Goal: Communication & Community: Participate in discussion

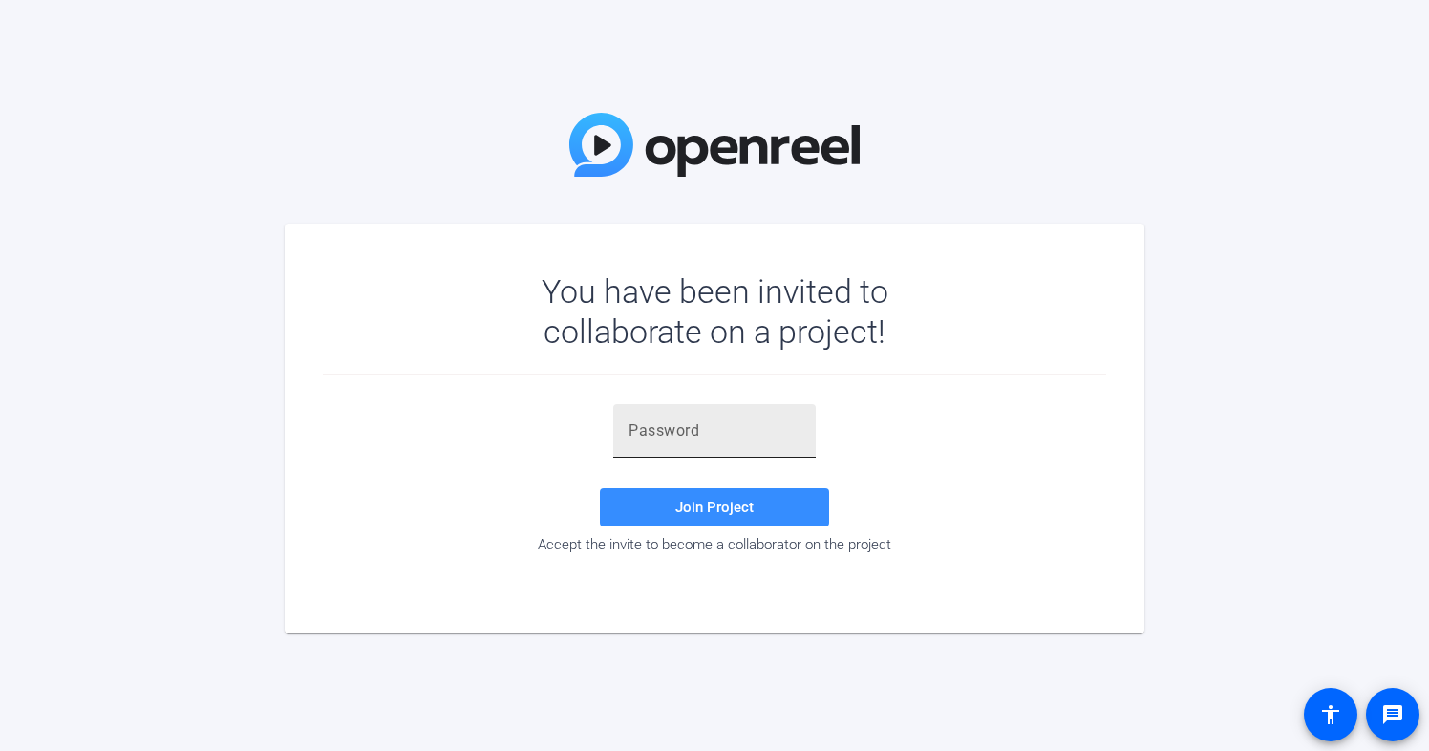
click at [637, 430] on input "text" at bounding box center [715, 430] width 172 height 23
paste input "QAkutz"
type input "QAkutz"
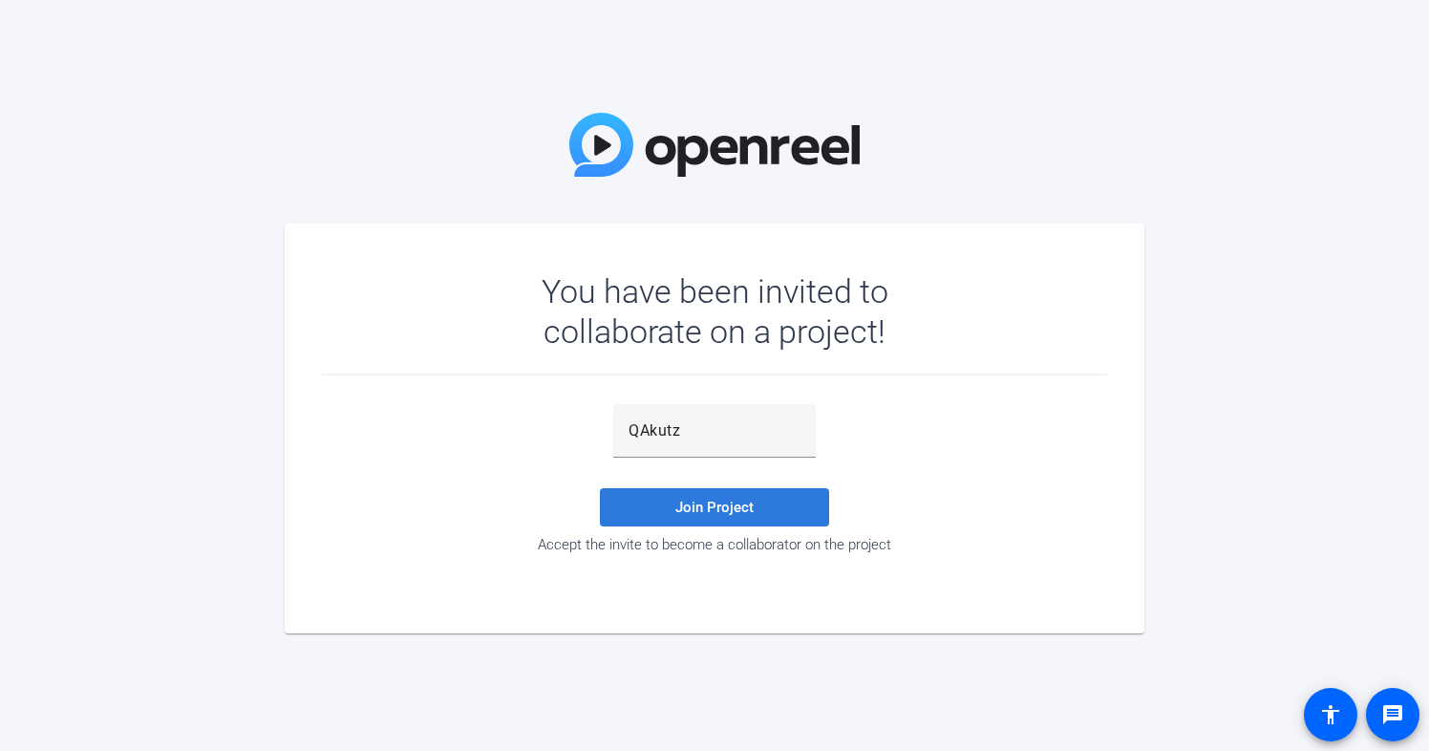
click at [694, 513] on span "Join Project" at bounding box center [715, 507] width 78 height 17
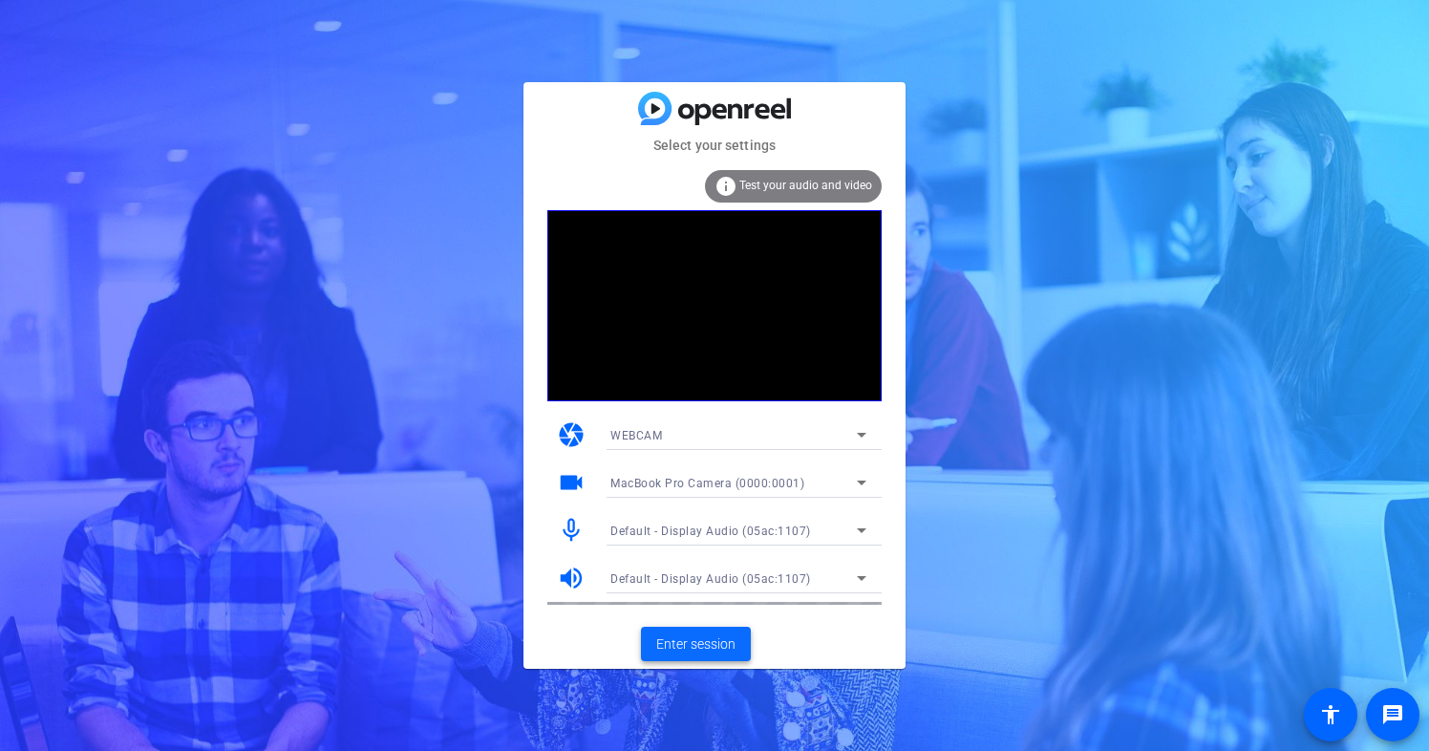
click at [709, 640] on span "Enter session" at bounding box center [695, 644] width 79 height 20
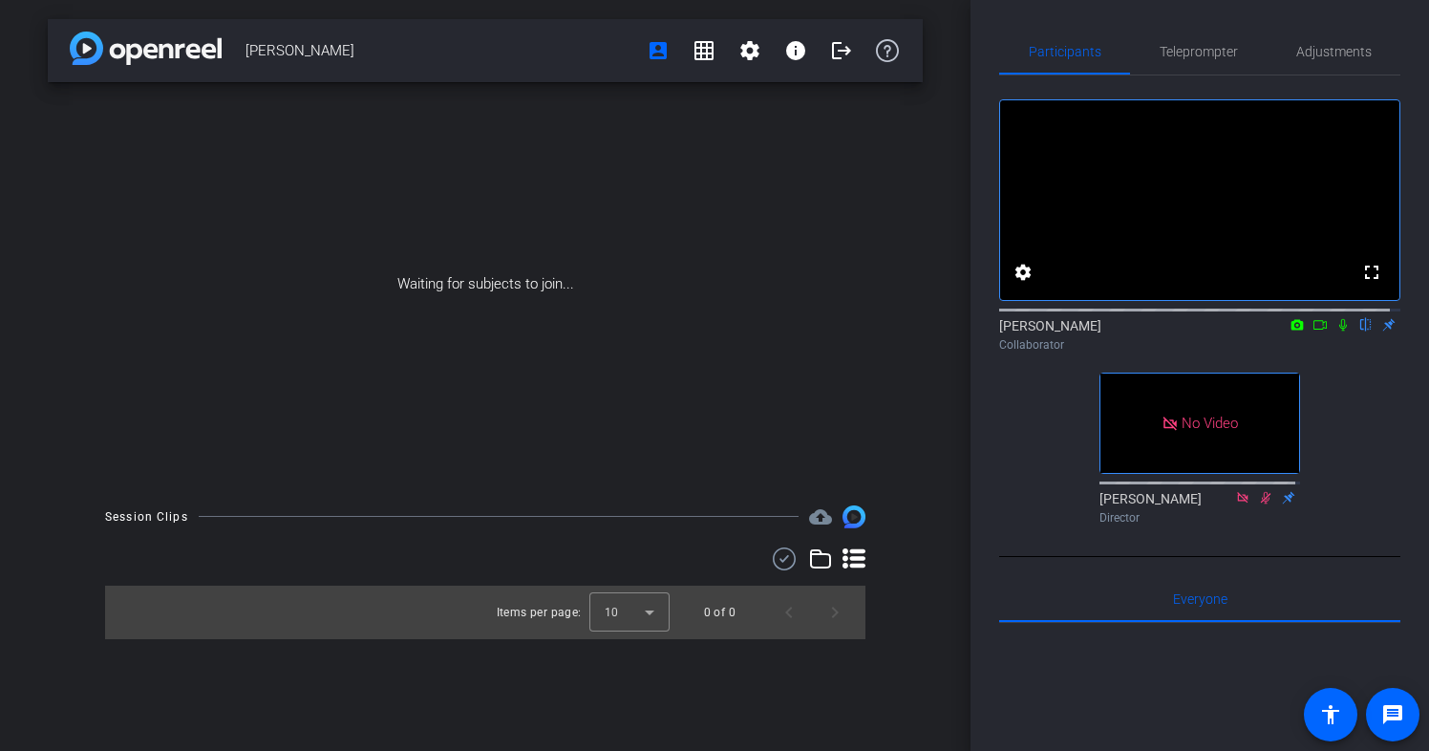
click at [1314, 330] on icon at bounding box center [1320, 325] width 13 height 10
click at [1362, 332] on icon at bounding box center [1366, 325] width 8 height 12
click at [1359, 332] on icon at bounding box center [1366, 324] width 15 height 13
click at [1337, 332] on icon at bounding box center [1343, 324] width 15 height 13
click at [1336, 332] on icon at bounding box center [1343, 324] width 15 height 13
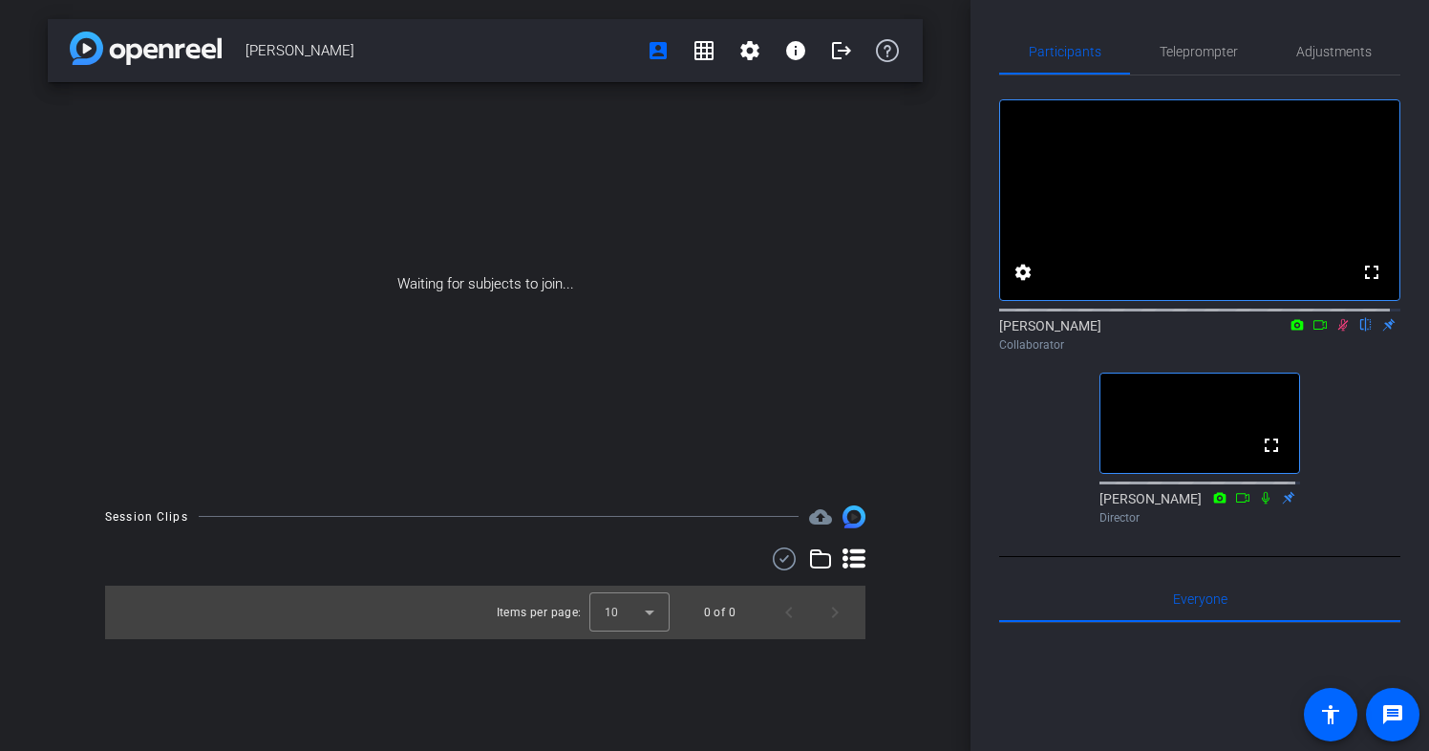
click at [1313, 332] on icon at bounding box center [1320, 324] width 15 height 13
click at [1362, 332] on icon at bounding box center [1367, 325] width 11 height 12
click at [1362, 332] on icon at bounding box center [1366, 325] width 8 height 12
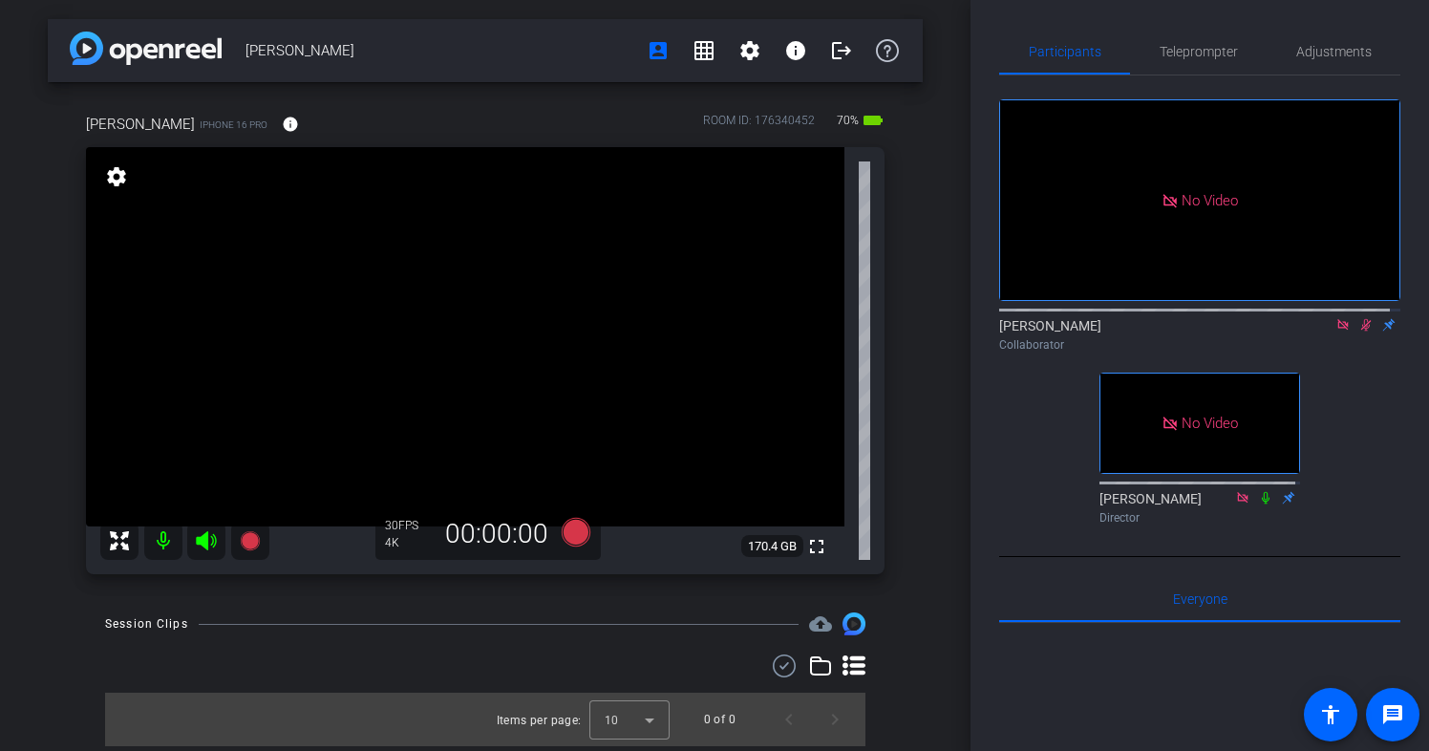
click at [1362, 332] on icon at bounding box center [1367, 325] width 11 height 12
click at [1355, 333] on mat-icon at bounding box center [1366, 324] width 23 height 17
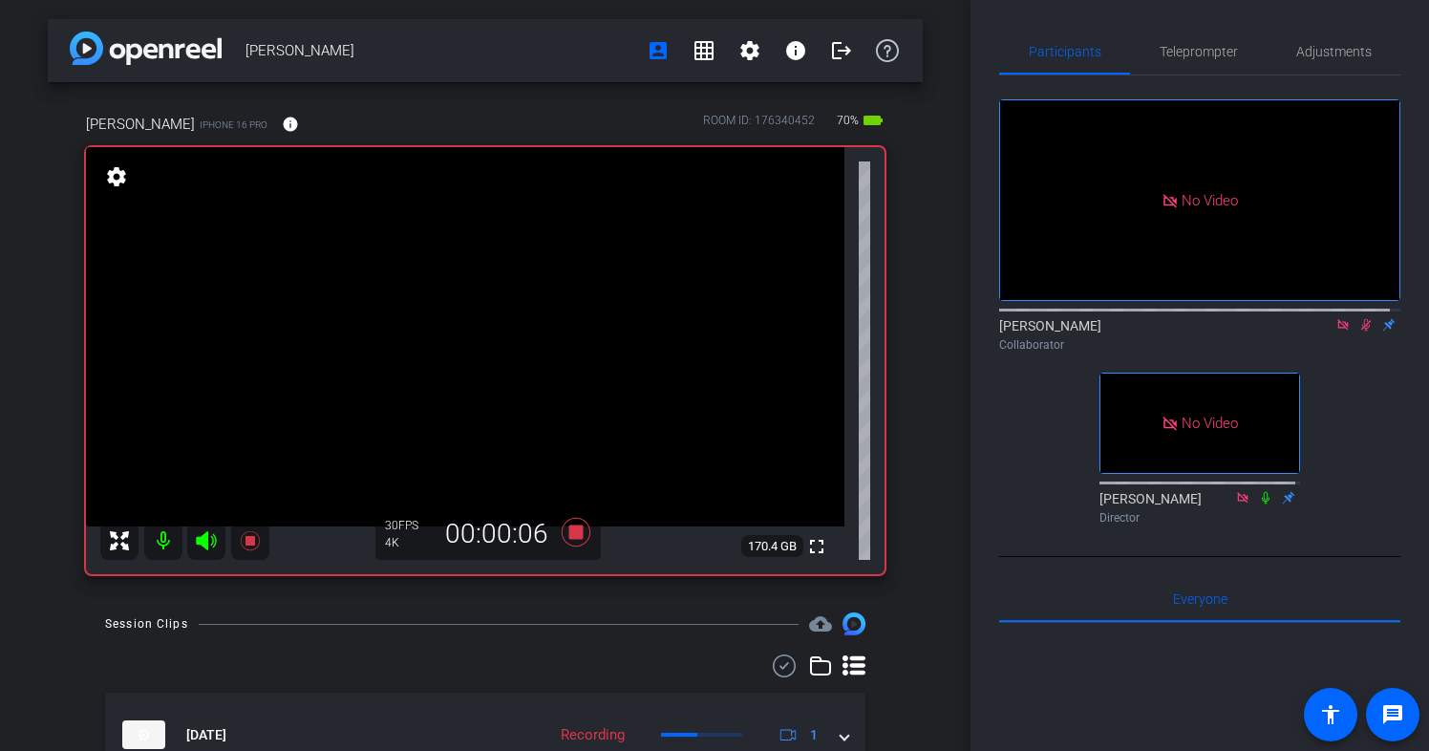
click at [1359, 332] on icon at bounding box center [1366, 324] width 15 height 13
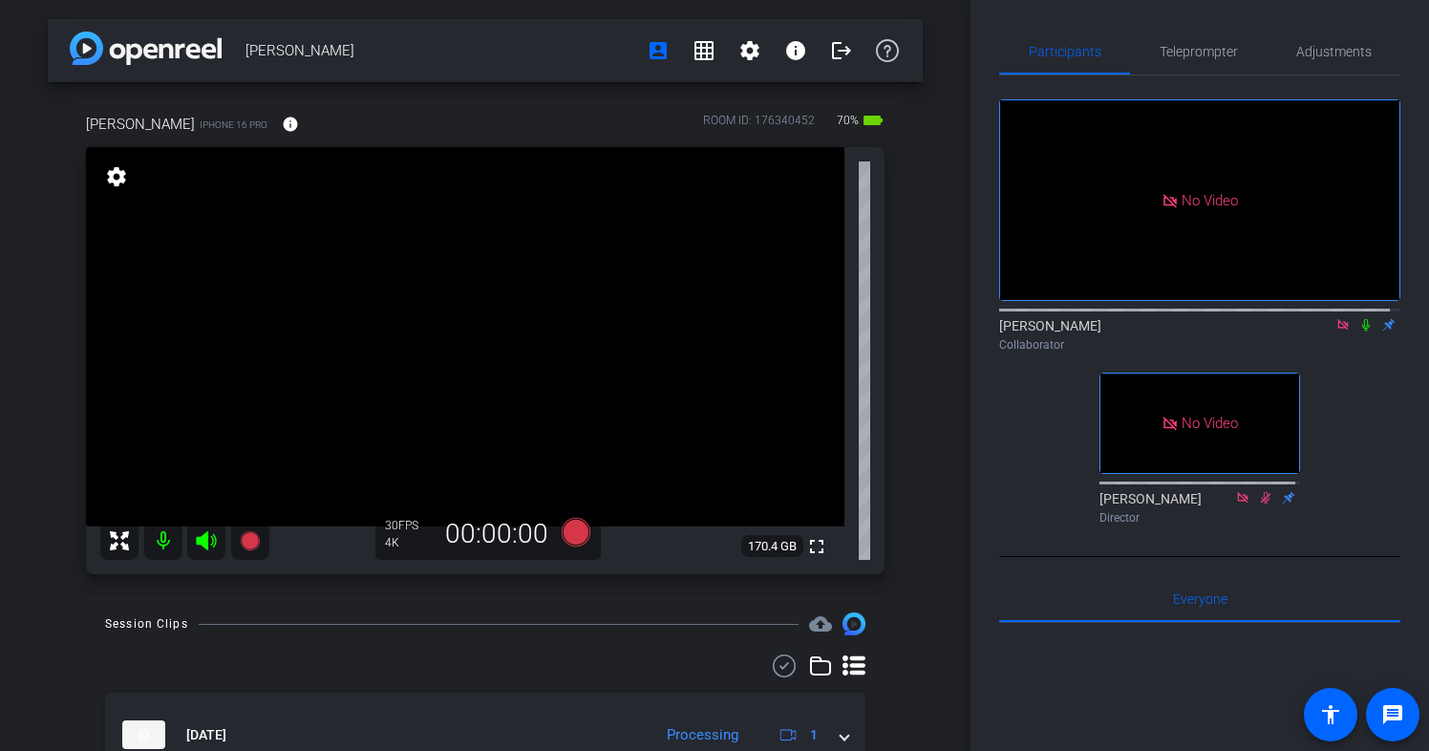
click at [1338, 330] on icon at bounding box center [1343, 324] width 11 height 11
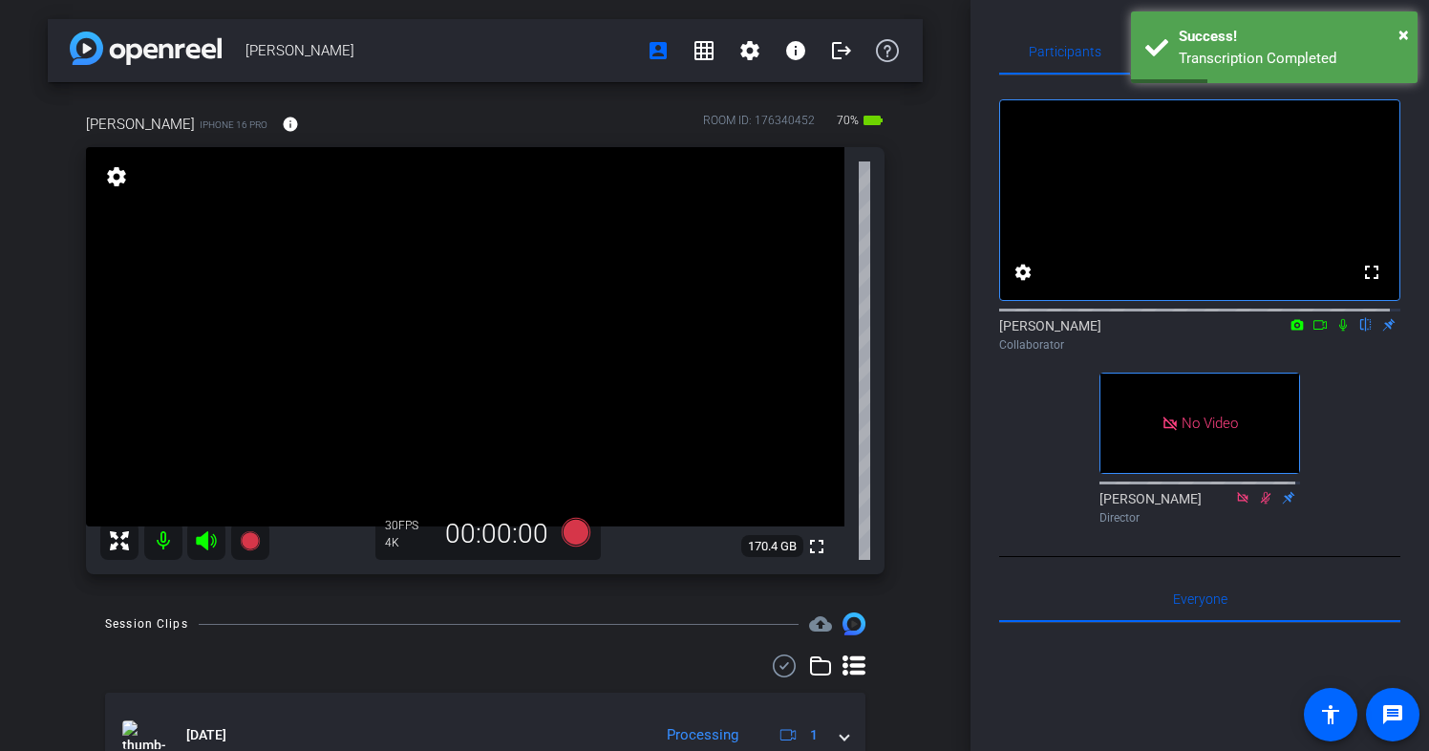
click at [1313, 332] on icon at bounding box center [1320, 324] width 15 height 13
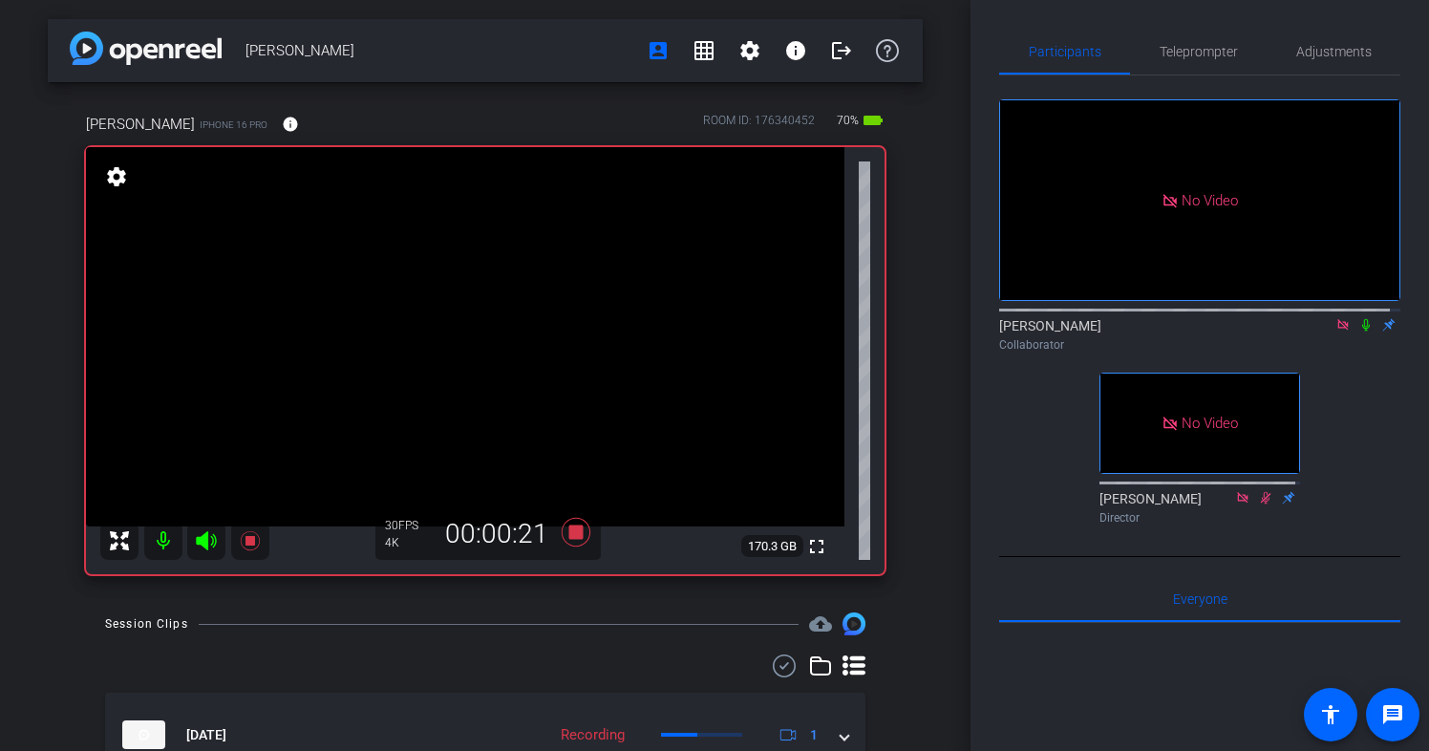
click at [1359, 332] on icon at bounding box center [1366, 324] width 15 height 13
click at [1362, 332] on icon at bounding box center [1366, 325] width 8 height 12
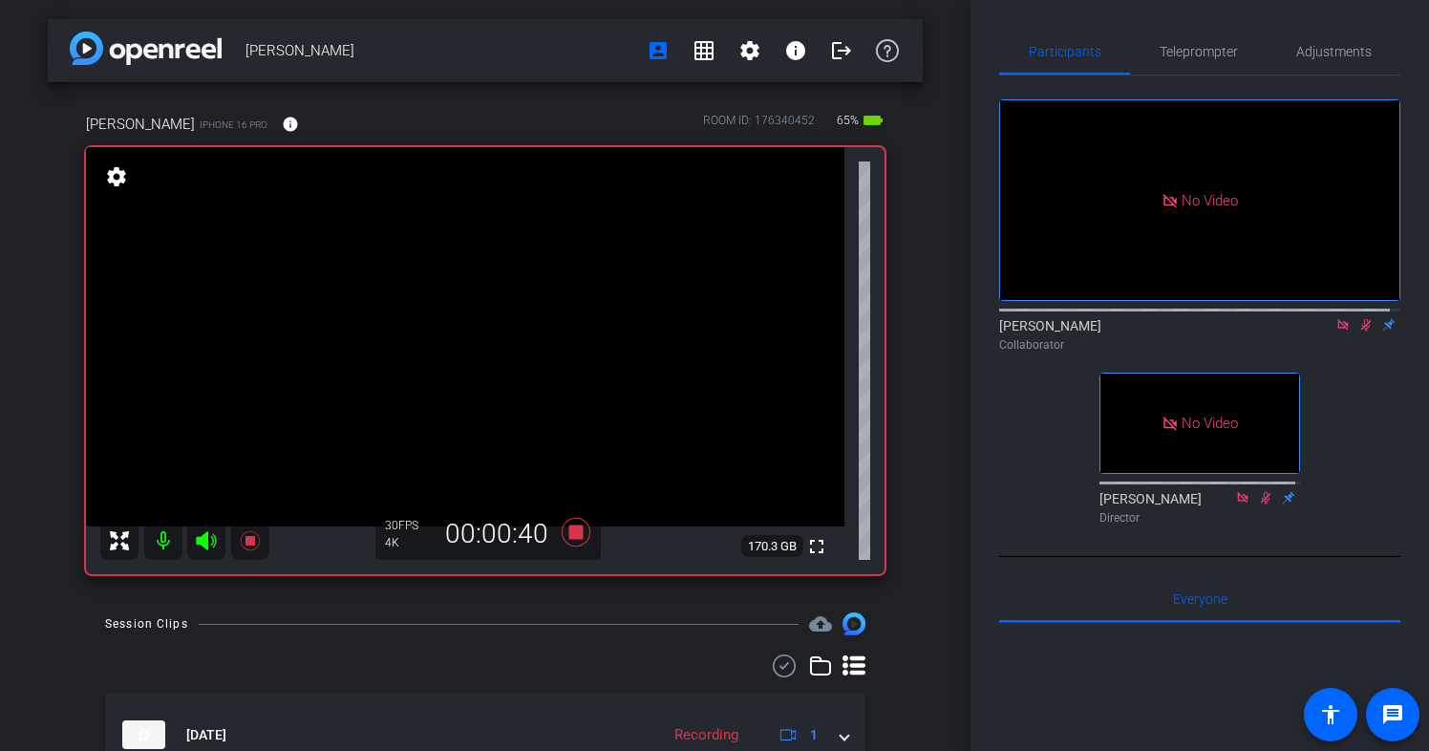
click at [1359, 332] on icon at bounding box center [1366, 324] width 15 height 13
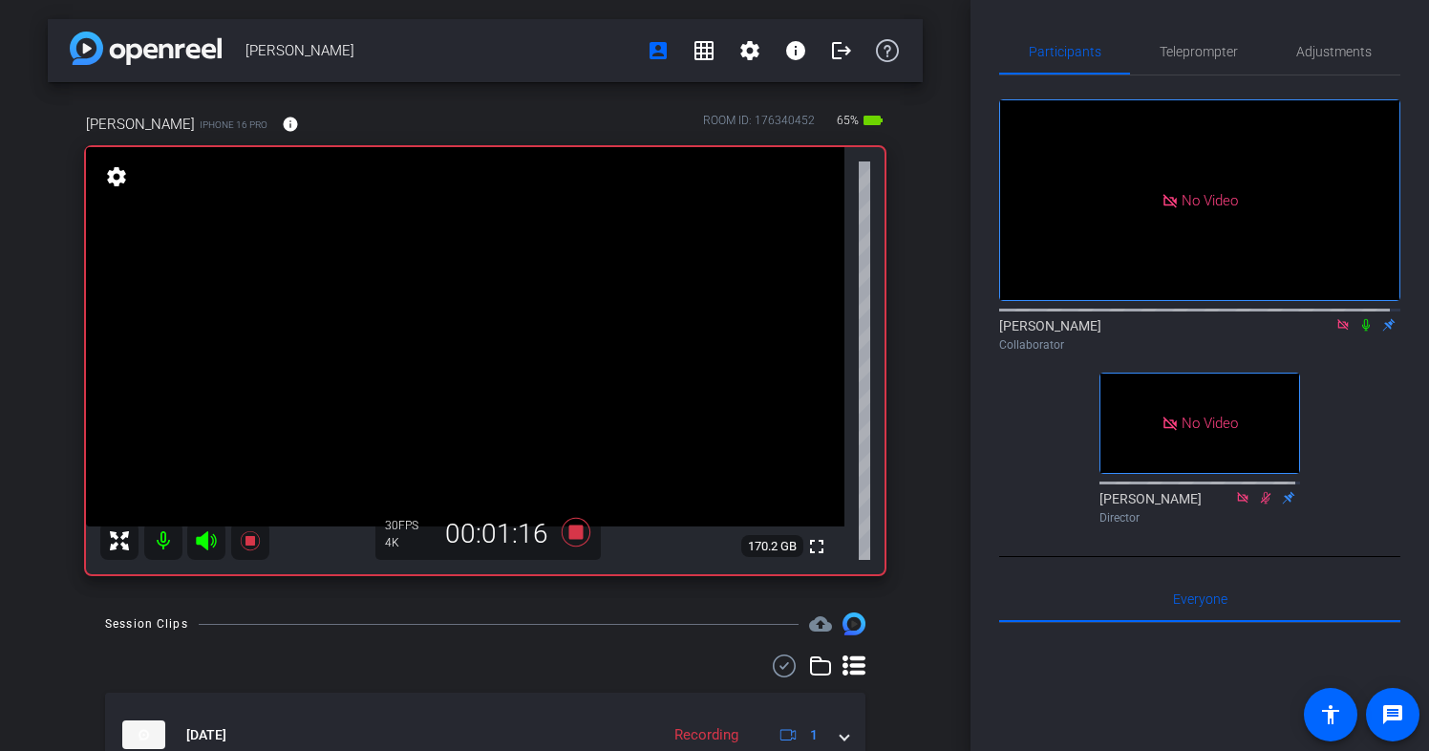
click at [1359, 332] on icon at bounding box center [1366, 324] width 15 height 13
click at [1362, 332] on icon at bounding box center [1367, 325] width 11 height 12
click at [1359, 332] on icon at bounding box center [1366, 324] width 15 height 13
click at [1362, 332] on icon at bounding box center [1367, 325] width 11 height 12
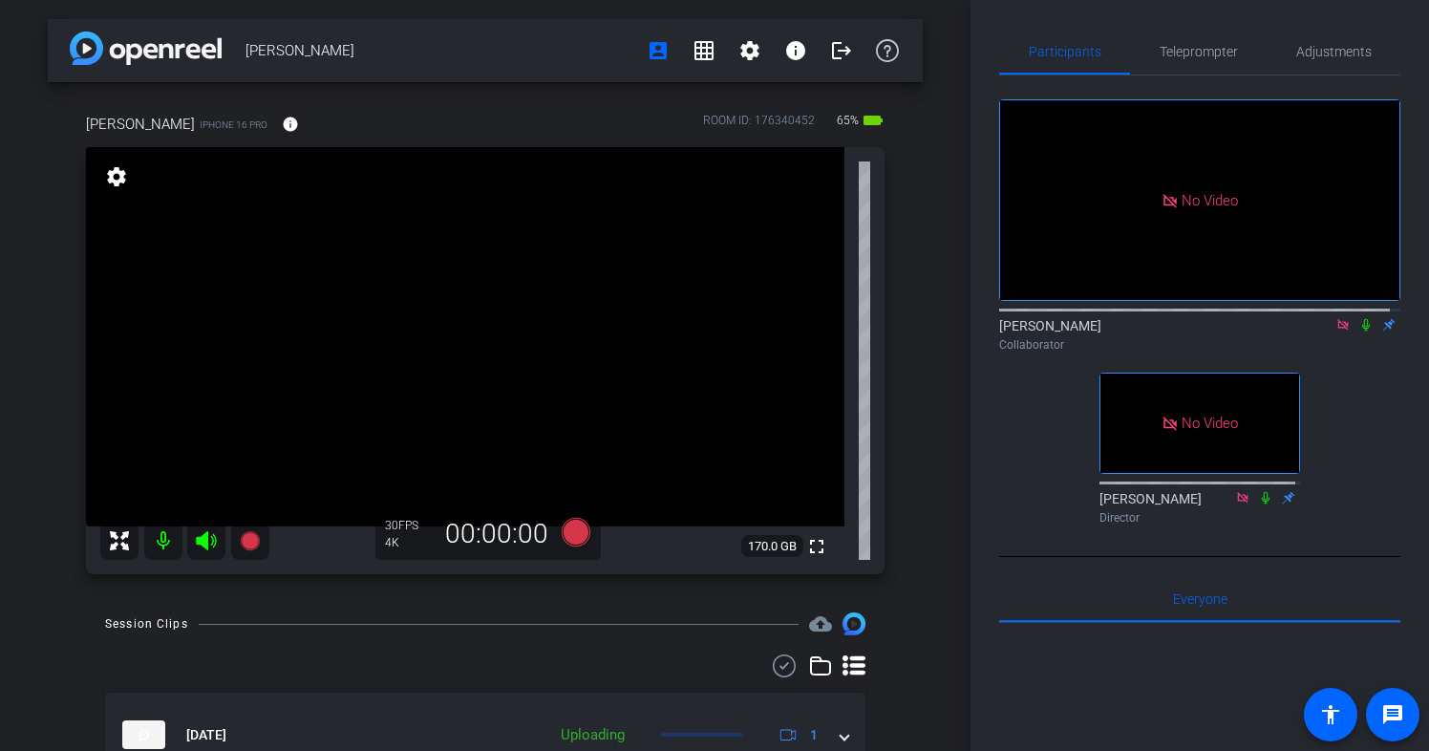
click at [1362, 332] on icon at bounding box center [1366, 325] width 8 height 12
click at [1359, 332] on icon at bounding box center [1366, 324] width 15 height 13
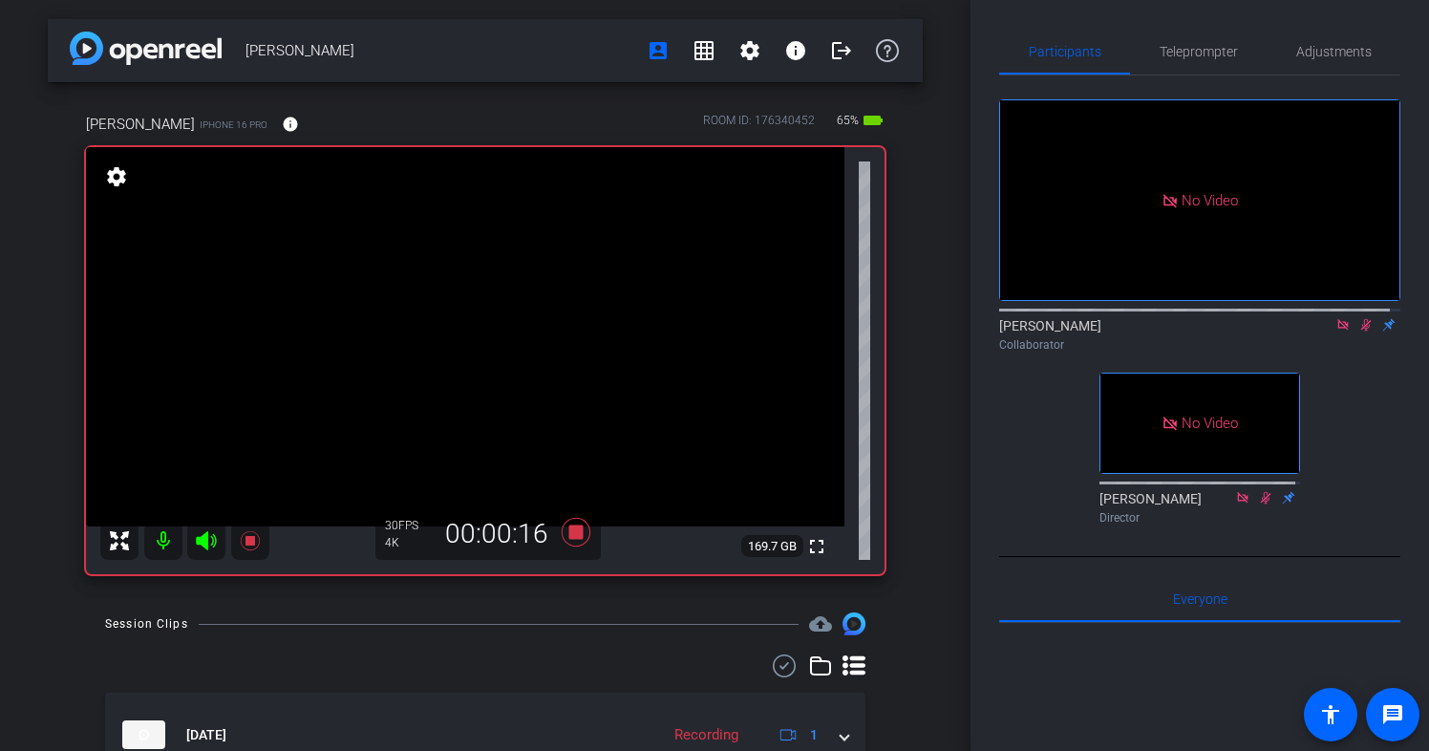
click at [1359, 332] on icon at bounding box center [1366, 324] width 15 height 13
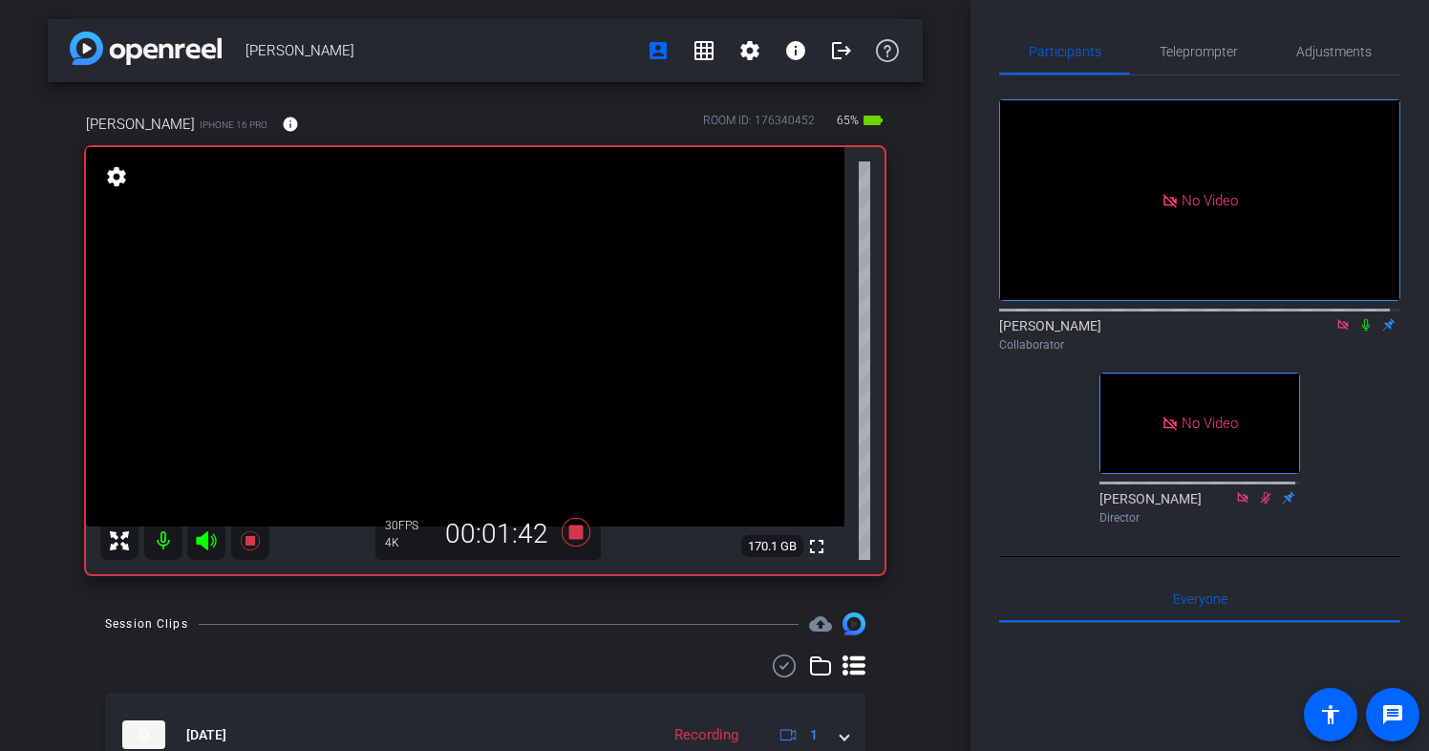
click at [1362, 332] on icon at bounding box center [1366, 324] width 15 height 13
click at [1362, 332] on icon at bounding box center [1367, 325] width 11 height 12
click at [1362, 332] on icon at bounding box center [1366, 325] width 8 height 12
click at [1359, 332] on icon at bounding box center [1366, 324] width 15 height 13
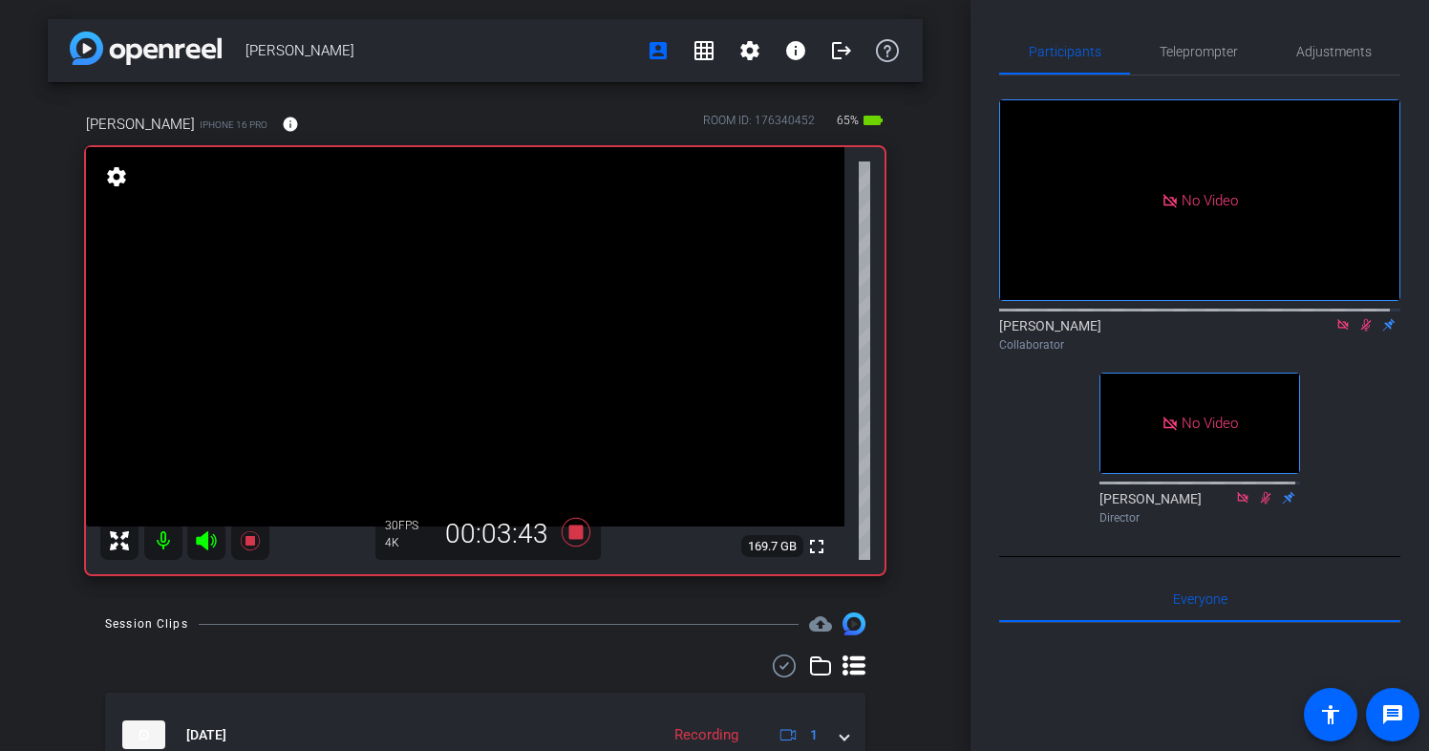
click at [1362, 332] on icon at bounding box center [1367, 325] width 11 height 12
click at [1359, 332] on icon at bounding box center [1366, 324] width 15 height 13
click at [1362, 332] on icon at bounding box center [1366, 324] width 15 height 13
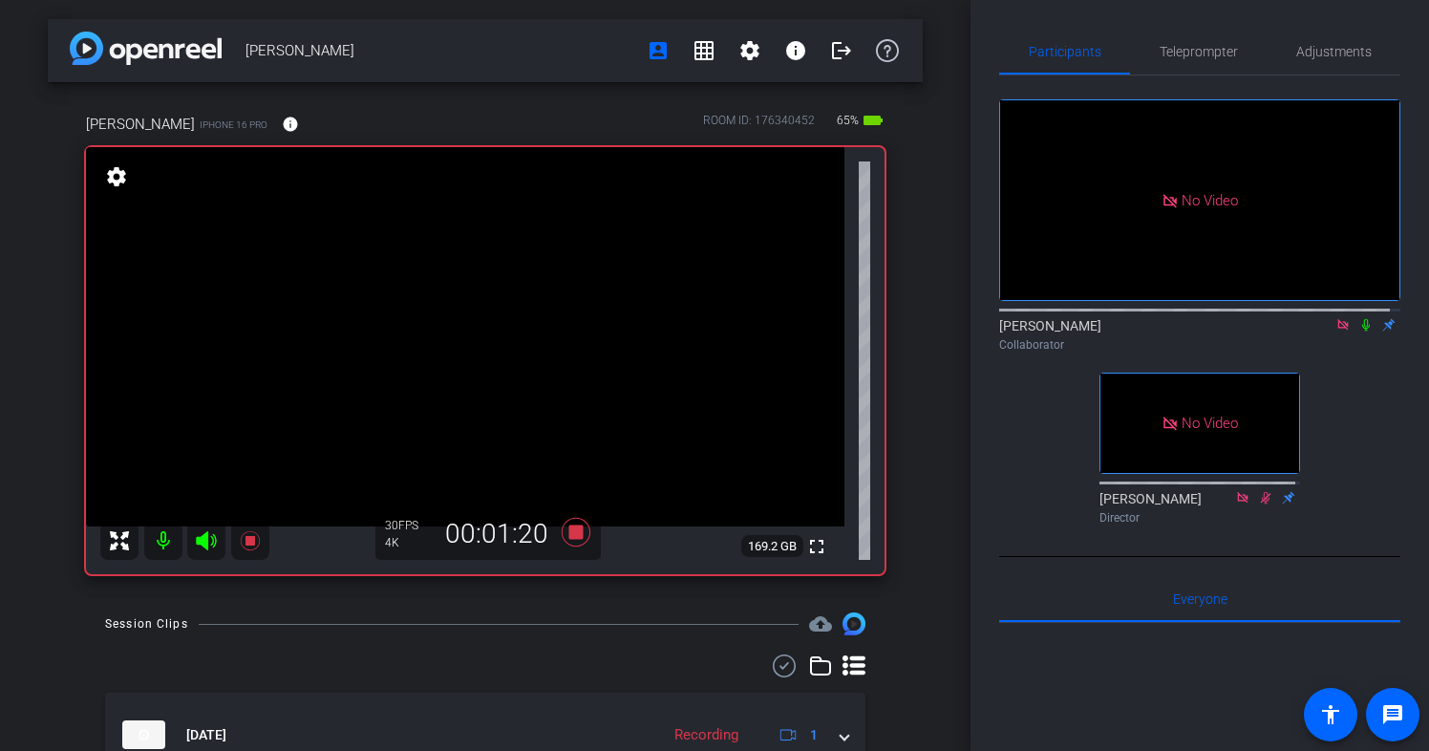
click at [1362, 332] on icon at bounding box center [1366, 325] width 8 height 12
click at [1362, 332] on icon at bounding box center [1367, 325] width 11 height 12
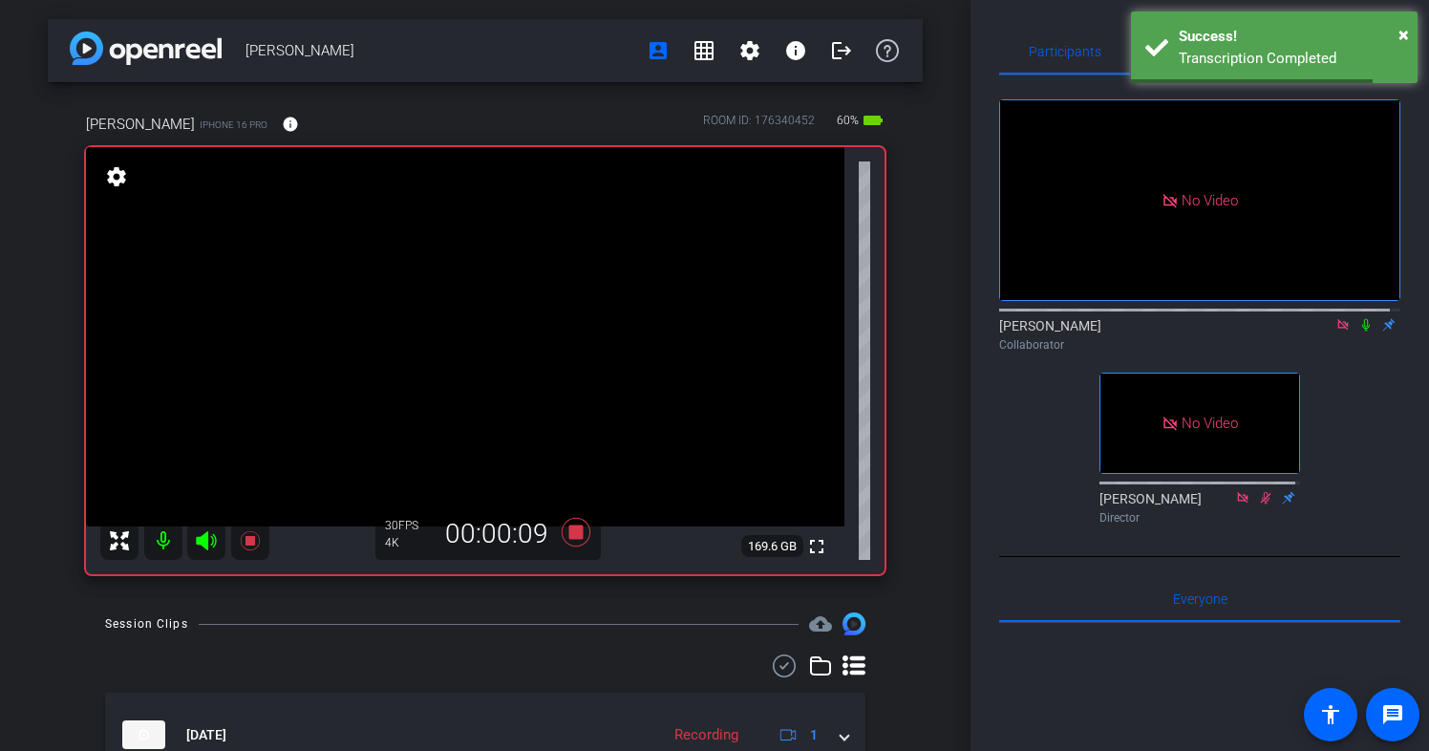
click at [1359, 332] on icon at bounding box center [1366, 324] width 15 height 13
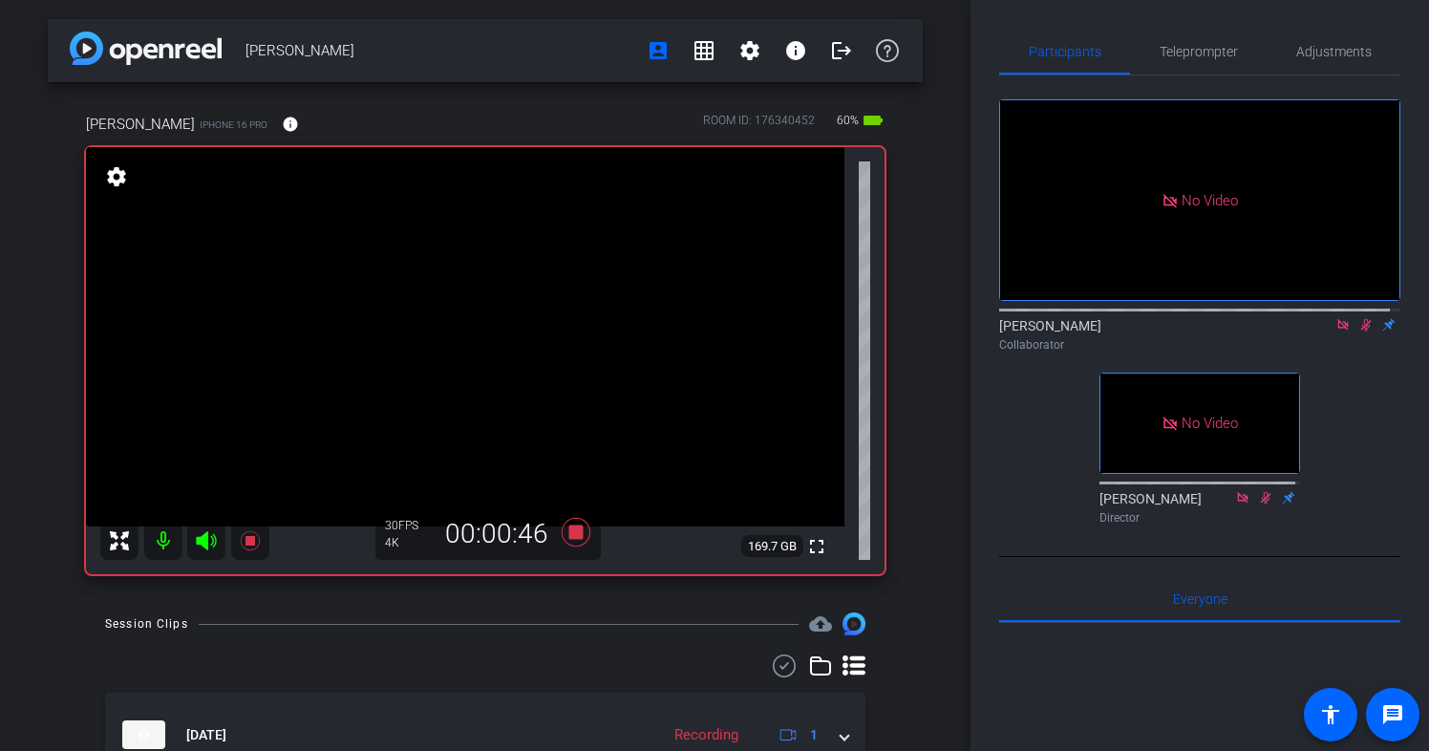
click at [1359, 332] on icon at bounding box center [1366, 324] width 15 height 13
click at [1362, 332] on icon at bounding box center [1367, 325] width 11 height 12
click at [1359, 332] on icon at bounding box center [1366, 324] width 15 height 13
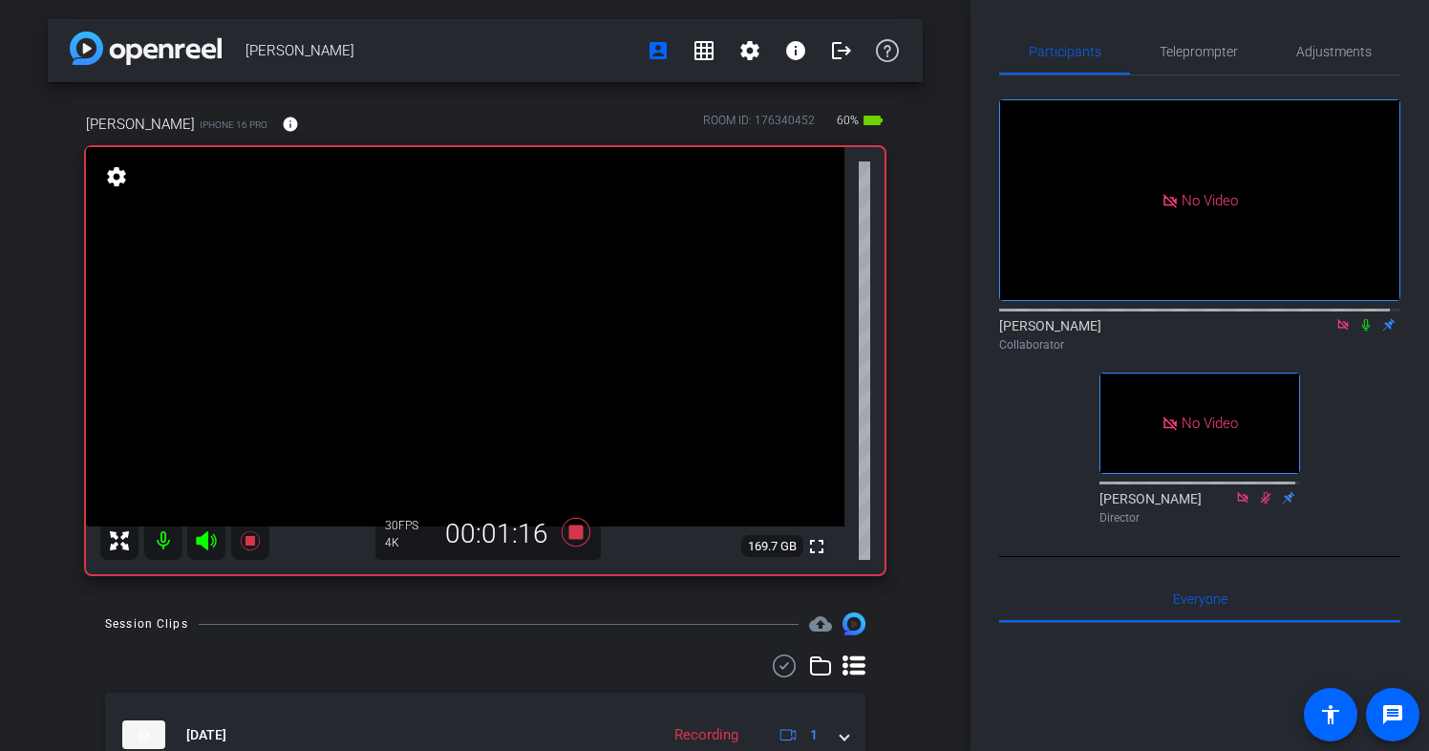
click at [1362, 332] on icon at bounding box center [1366, 325] width 8 height 12
click at [1359, 332] on icon at bounding box center [1366, 324] width 15 height 13
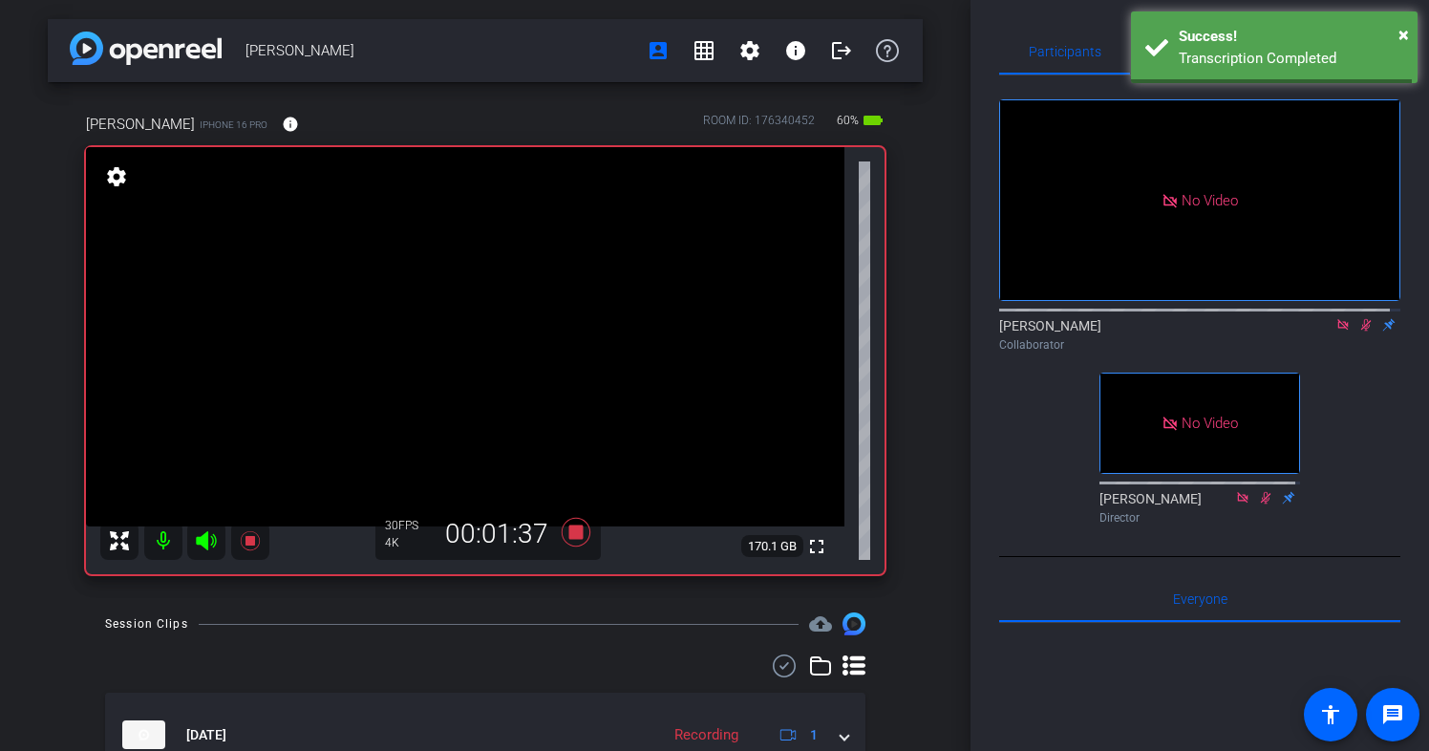
click at [1359, 332] on icon at bounding box center [1366, 324] width 15 height 13
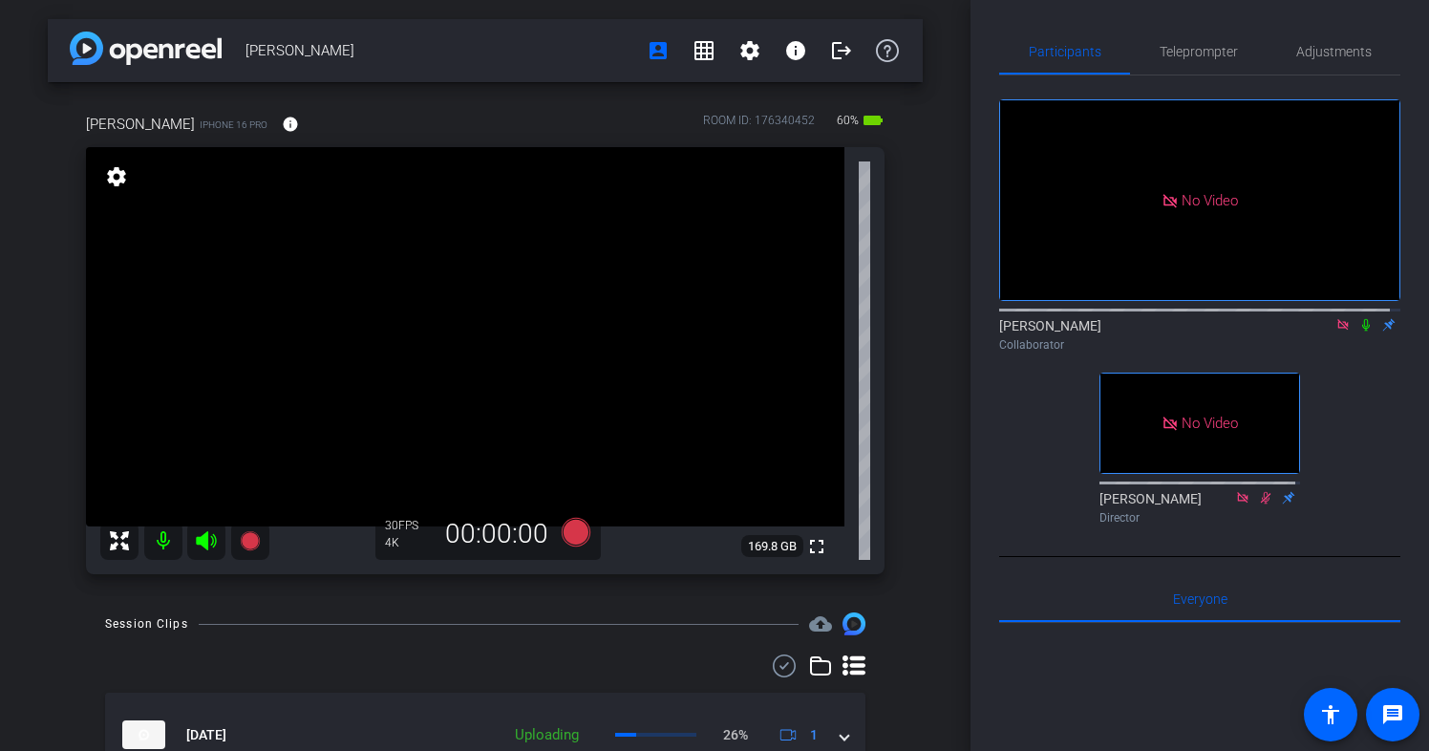
click at [1338, 330] on icon at bounding box center [1343, 324] width 11 height 11
